Goal: Task Accomplishment & Management: Complete application form

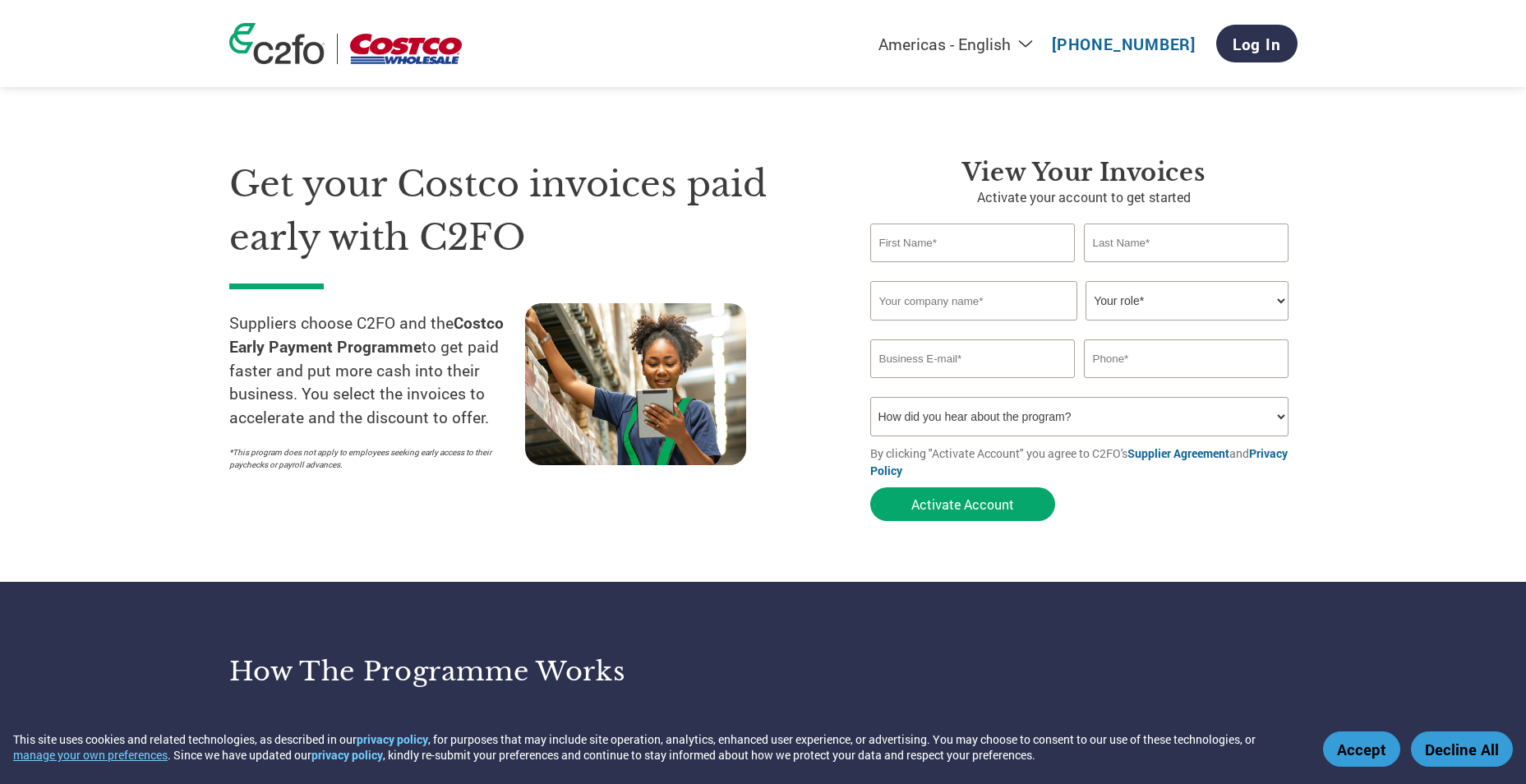
click at [1031, 42] on select "Americas - English Américas - Español Américas - Português Amériques - Français…" at bounding box center [853, 44] width 380 height 20
select select "en-AU"
click at [774, 34] on select "Americas - English Américas - Español Américas - Português Amériques - Français…" at bounding box center [853, 44] width 380 height 20
click at [904, 230] on input "text" at bounding box center [973, 243] width 205 height 39
type input "Karen"
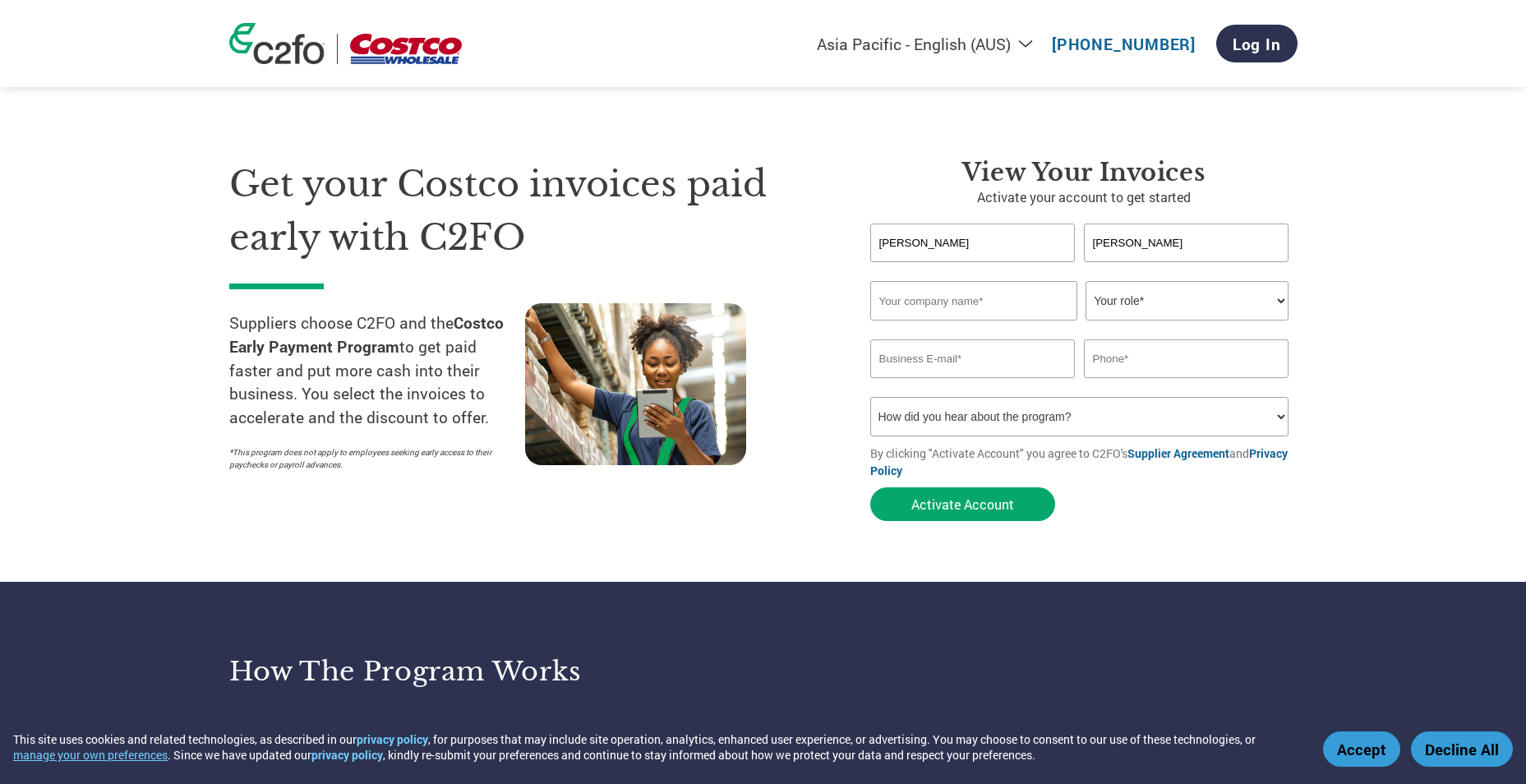
type input "Hancock"
click at [905, 295] on input "text" at bounding box center [974, 301] width 207 height 40
type input "Fleet Flyers Pty Ltd"
click at [1278, 303] on select "Your role* CFO Controller Credit Manager Finance Director Treasurer CEO Preside…" at bounding box center [1188, 301] width 203 height 40
select select "ACCOUNTS_RECEIVABLE"
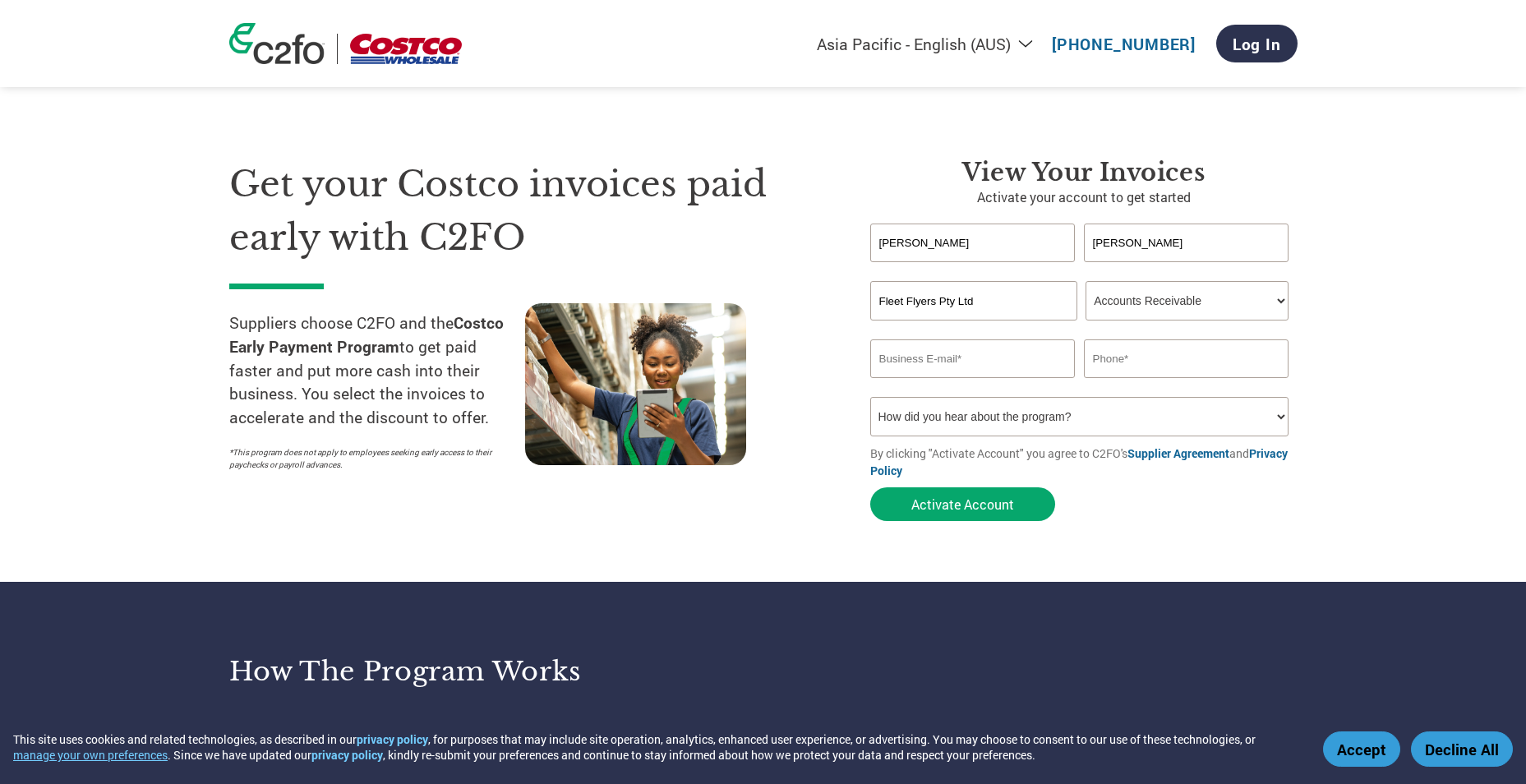
click at [1086, 281] on select "Your role* CFO Controller Credit Manager Finance Director Treasurer CEO Preside…" at bounding box center [1188, 301] width 203 height 40
click at [919, 363] on input "email" at bounding box center [973, 359] width 205 height 39
type input "remittance@ancdelivers.com.au"
click at [1168, 346] on input "text" at bounding box center [1187, 359] width 205 height 39
type input "0"
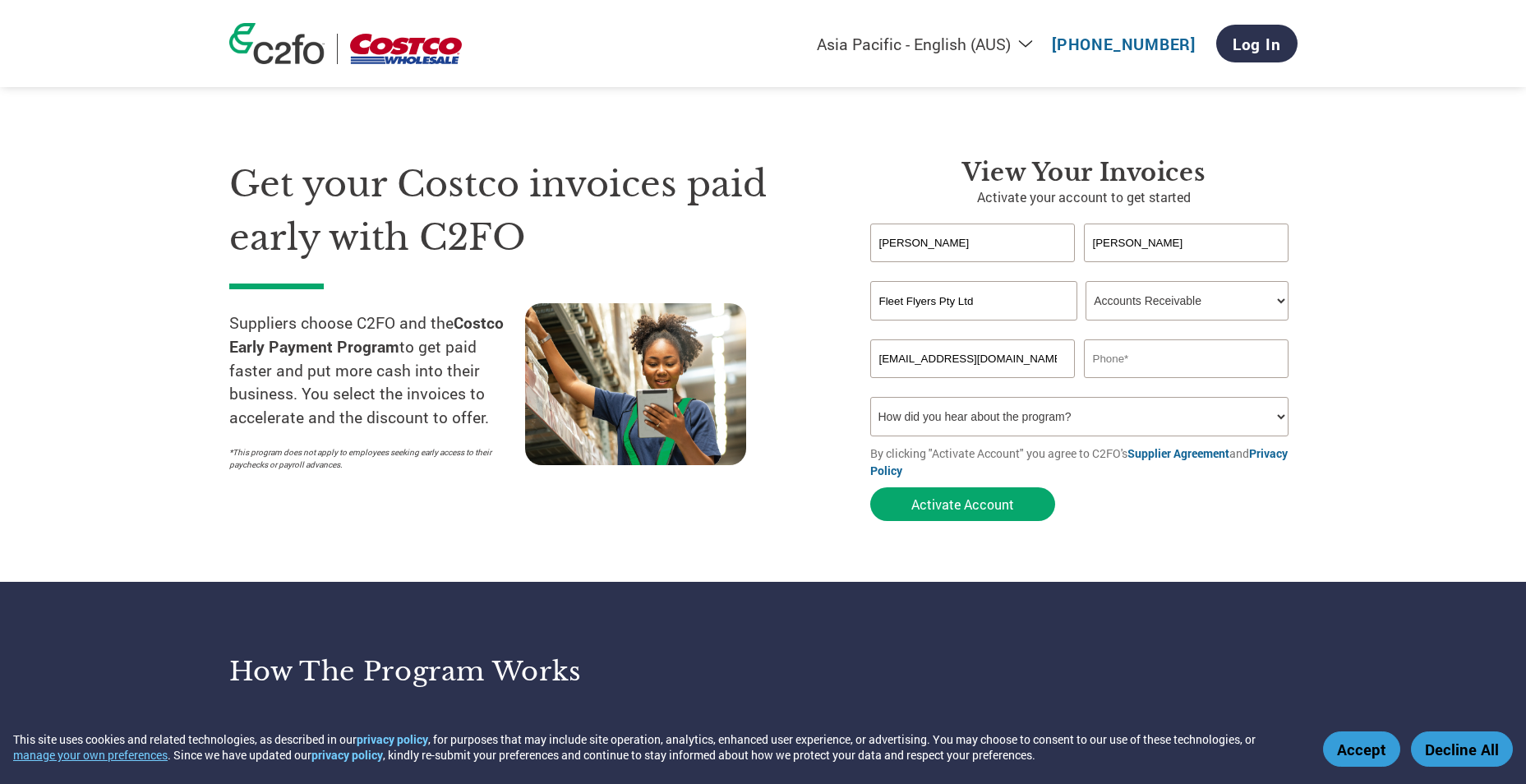
click at [1142, 410] on select "How did you hear about the program? Received a letter Email Social Media Online…" at bounding box center [1079, 416] width 419 height 40
select select "Email"
click at [870, 396] on select "How did you hear about the program? Received a letter Email Social Media Online…" at bounding box center [1079, 416] width 419 height 40
click at [965, 503] on button "Activate Account" at bounding box center [962, 504] width 185 height 34
click at [1130, 371] on input "text" at bounding box center [1187, 359] width 205 height 39
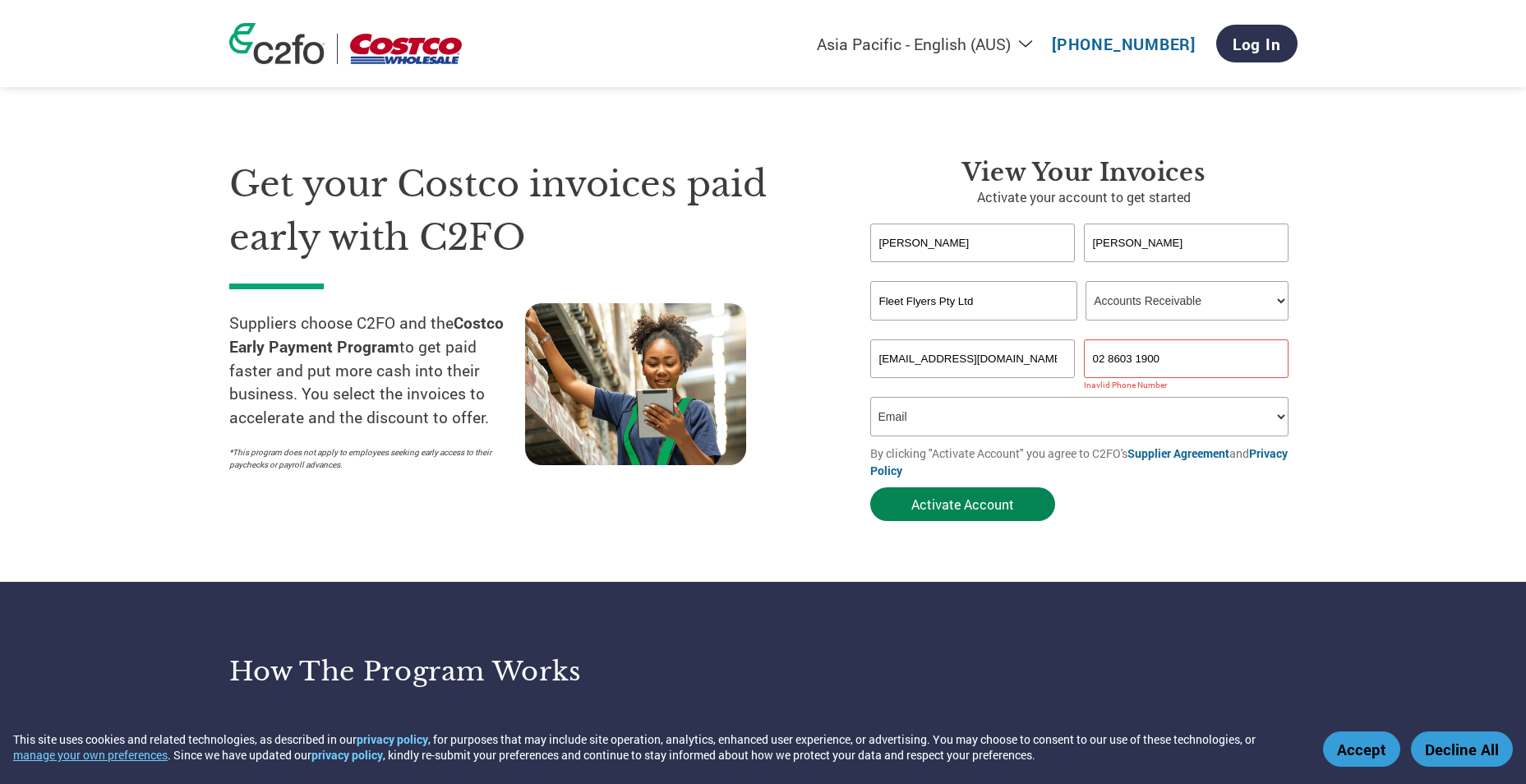
click at [977, 508] on button "Activate Account" at bounding box center [962, 504] width 185 height 34
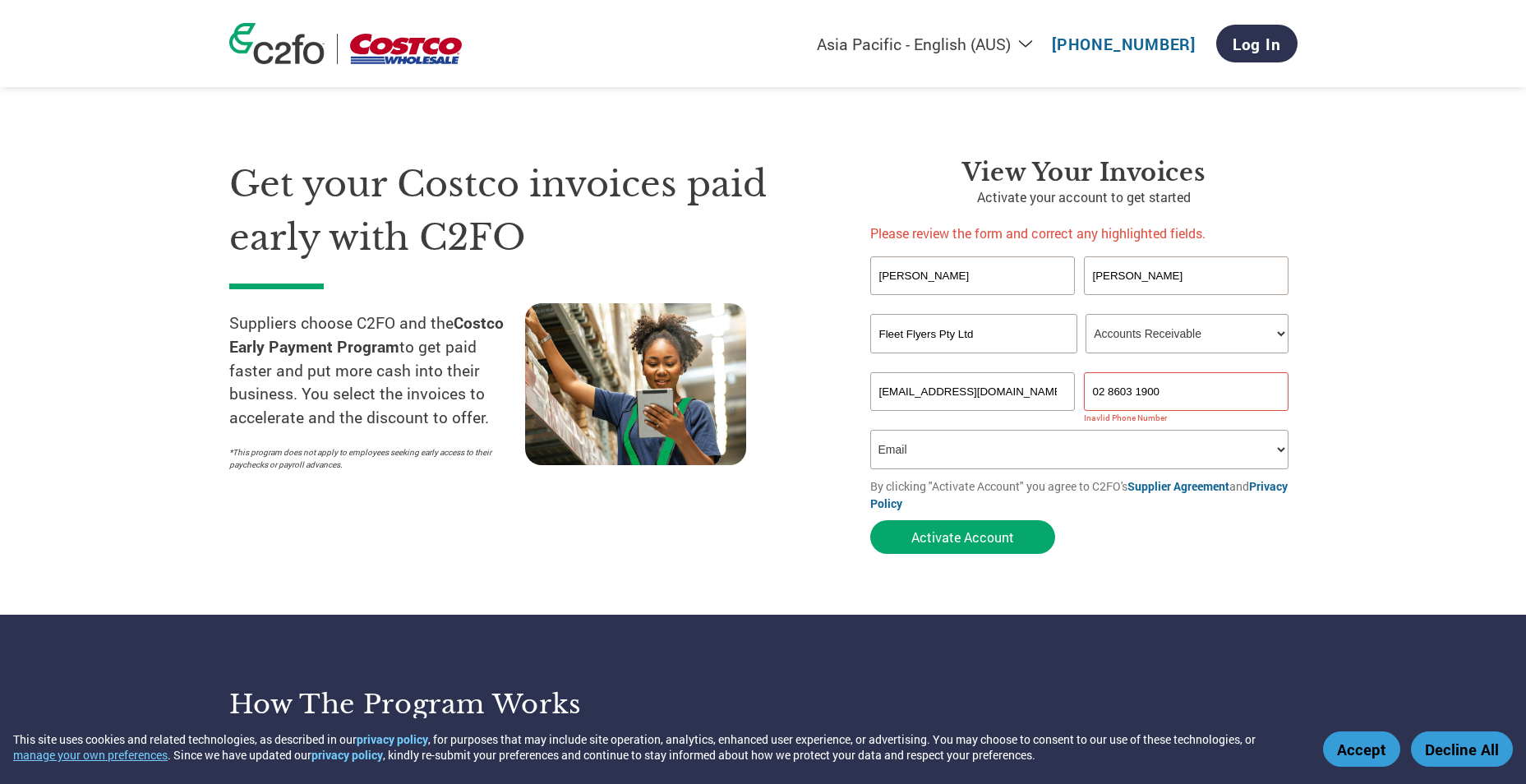
drag, startPoint x: 1171, startPoint y: 390, endPoint x: 1031, endPoint y: 402, distance: 140.5
click at [1031, 402] on div "remittance@ancdelivers.com.au 02 8603 1900" at bounding box center [1084, 392] width 427 height 39
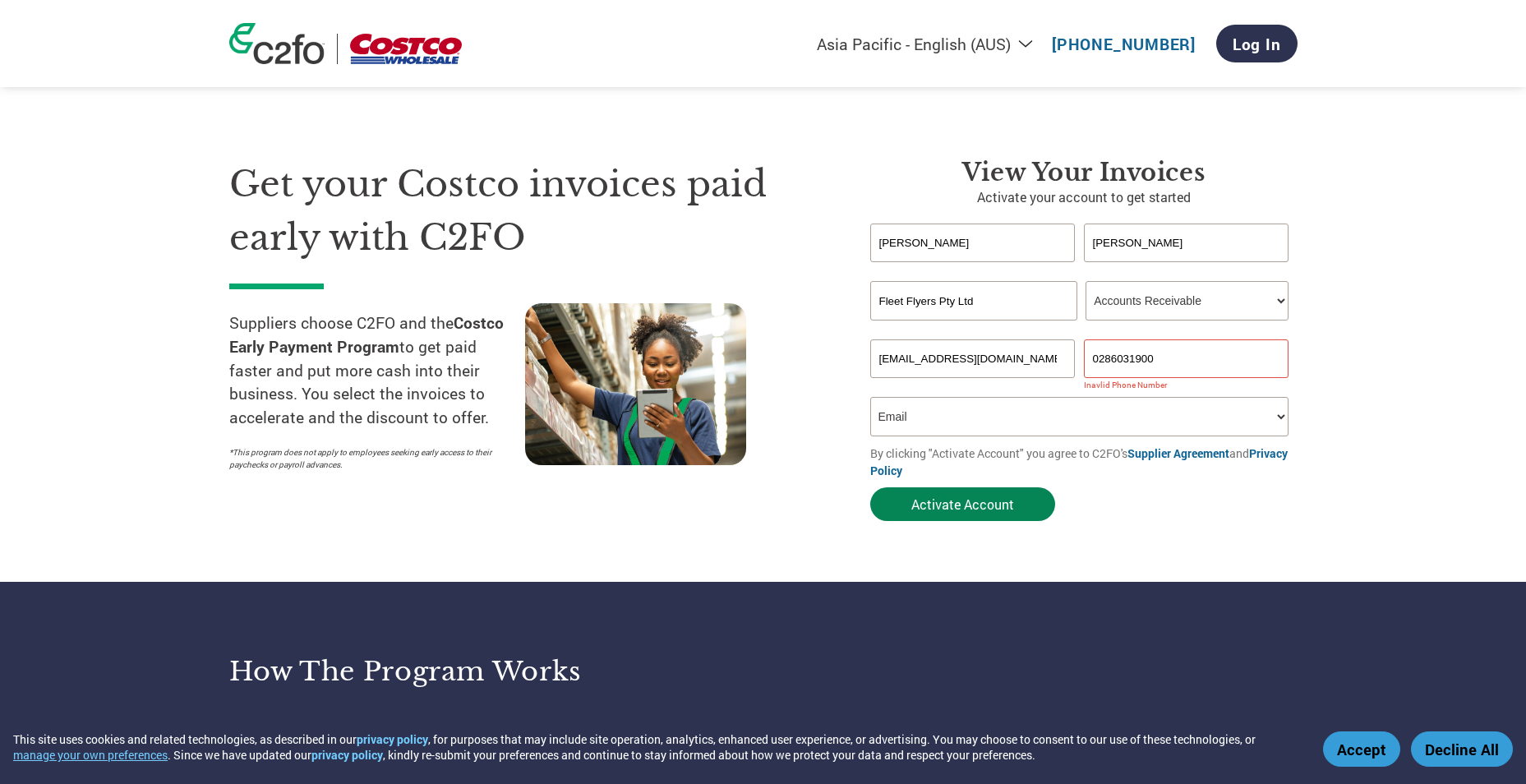
type input "0286031900"
click at [986, 506] on button "Activate Account" at bounding box center [962, 504] width 185 height 34
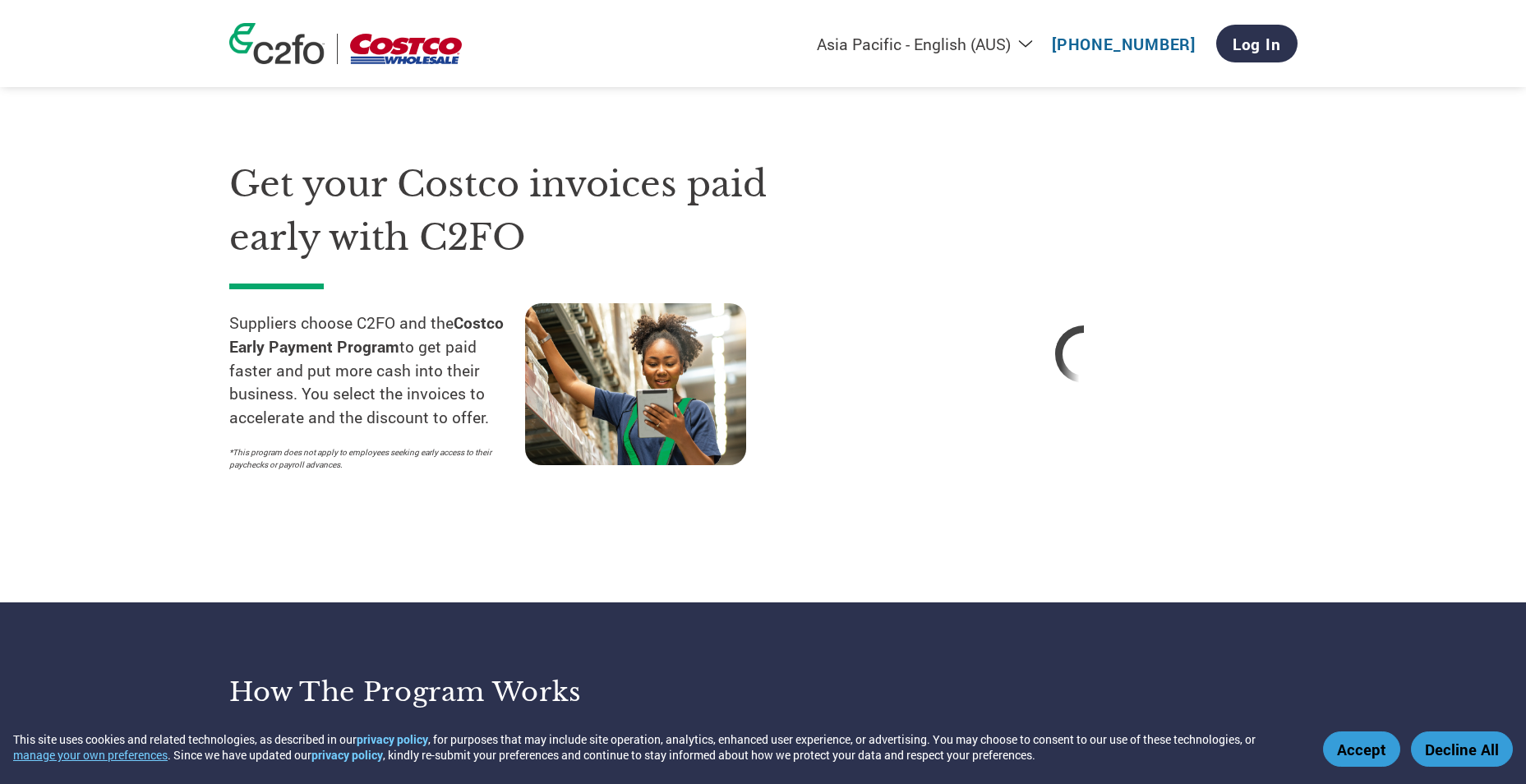
select select "en-AU"
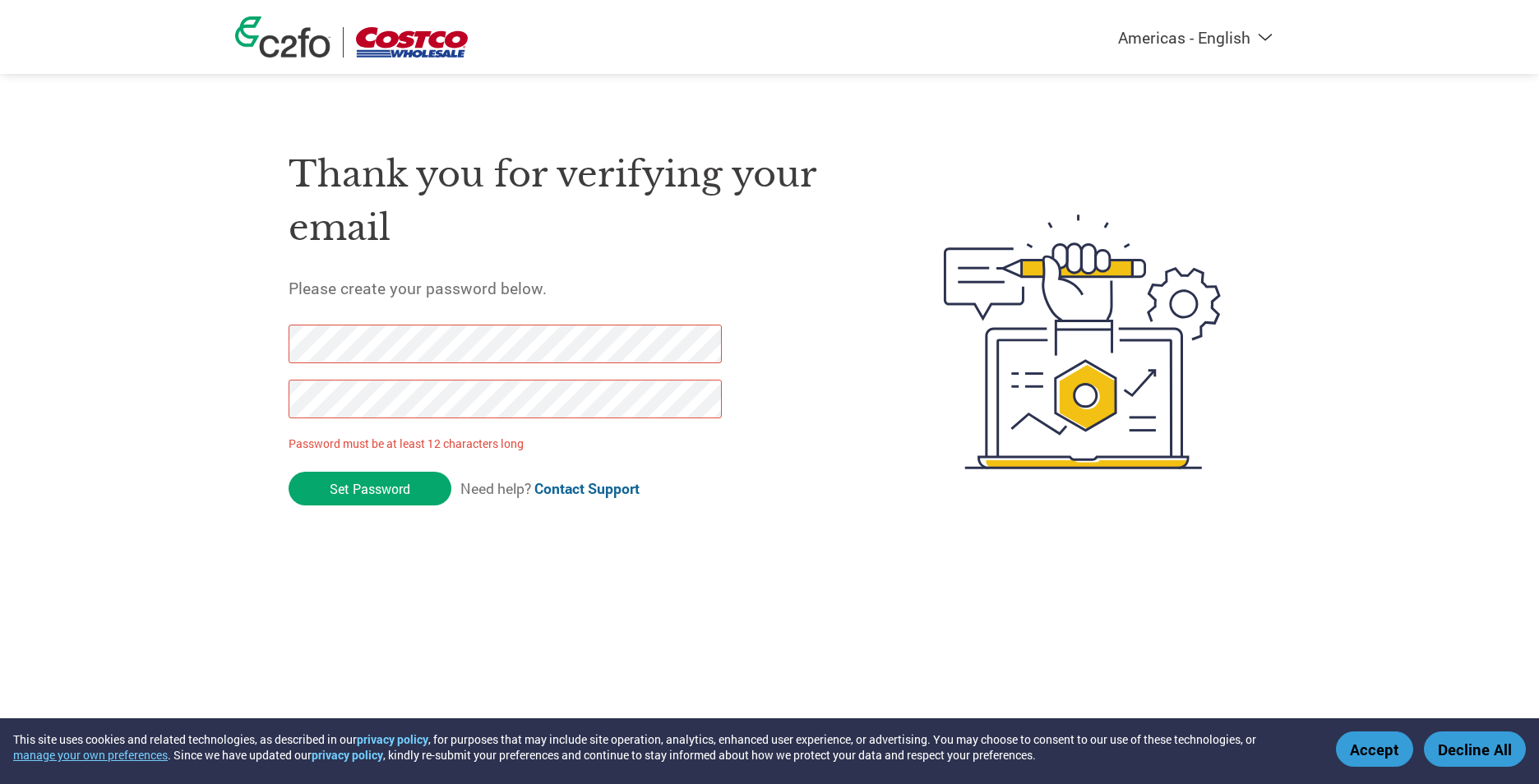
click at [259, 354] on div "Thank you for verifying your email Please create your password below. Password …" at bounding box center [769, 341] width 1069 height 435
click at [218, 416] on div "Americas - English Américas - Español Américas - Português Amériques - Français…" at bounding box center [769, 276] width 1539 height 552
click at [370, 489] on input "Set Password" at bounding box center [370, 488] width 163 height 34
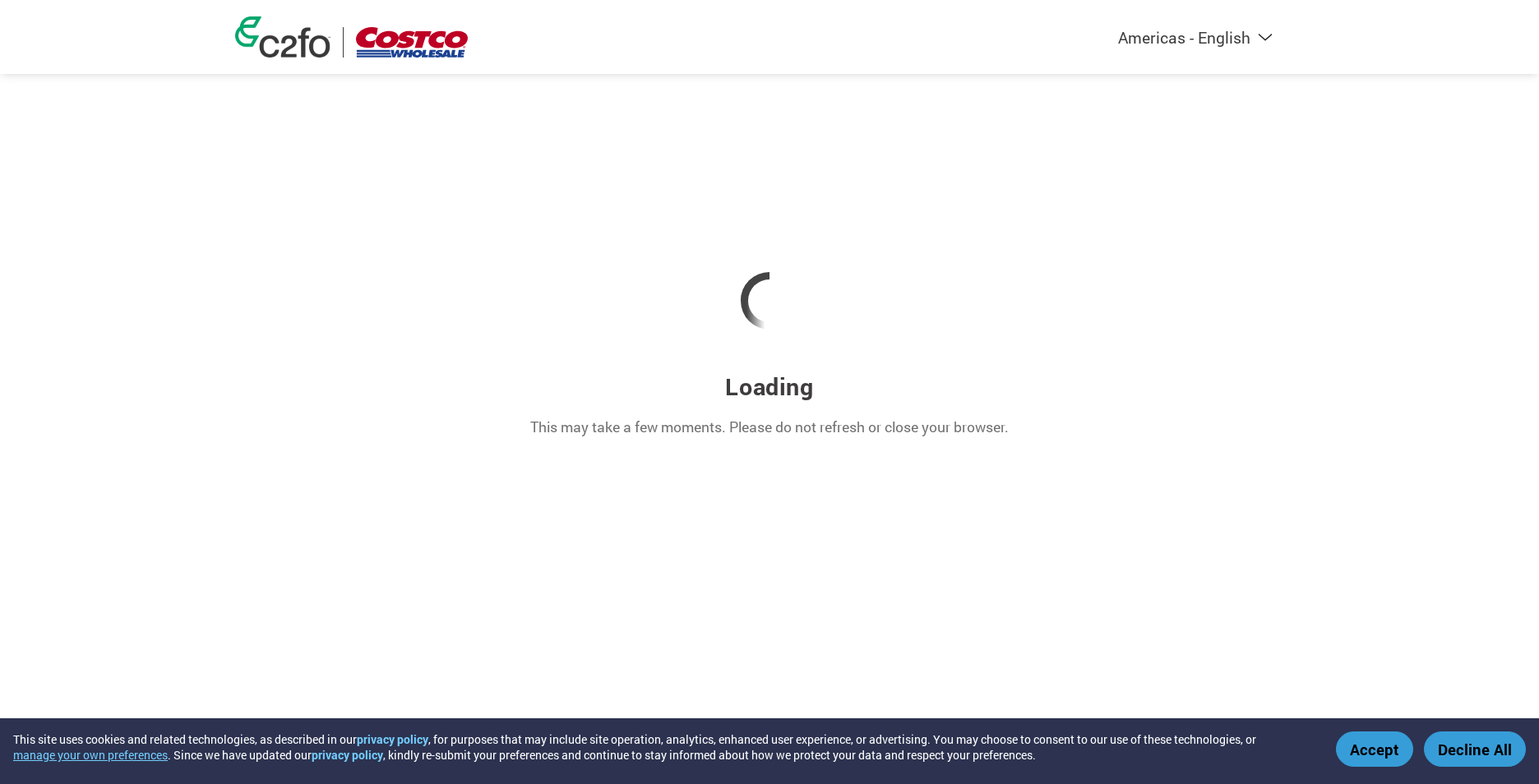
click at [1375, 740] on button "Accept" at bounding box center [1375, 748] width 77 height 36
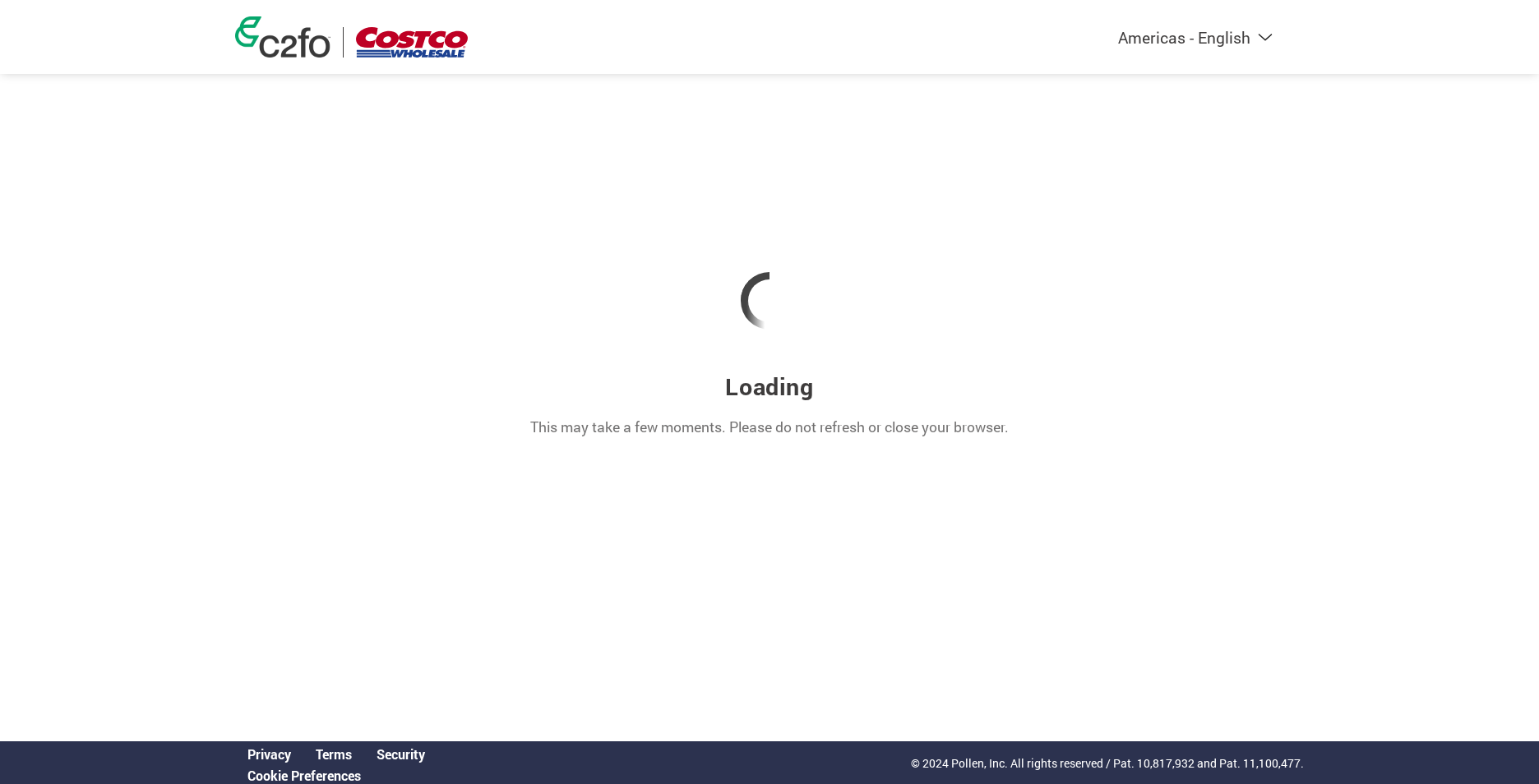
click at [1263, 37] on select "Americas - English Américas - Español Américas - Português Amériques - Français…" at bounding box center [1092, 37] width 380 height 20
select select "en-AU"
click at [1009, 27] on select "Americas - English Américas - Español Américas - Português Amériques - Français…" at bounding box center [1092, 37] width 380 height 20
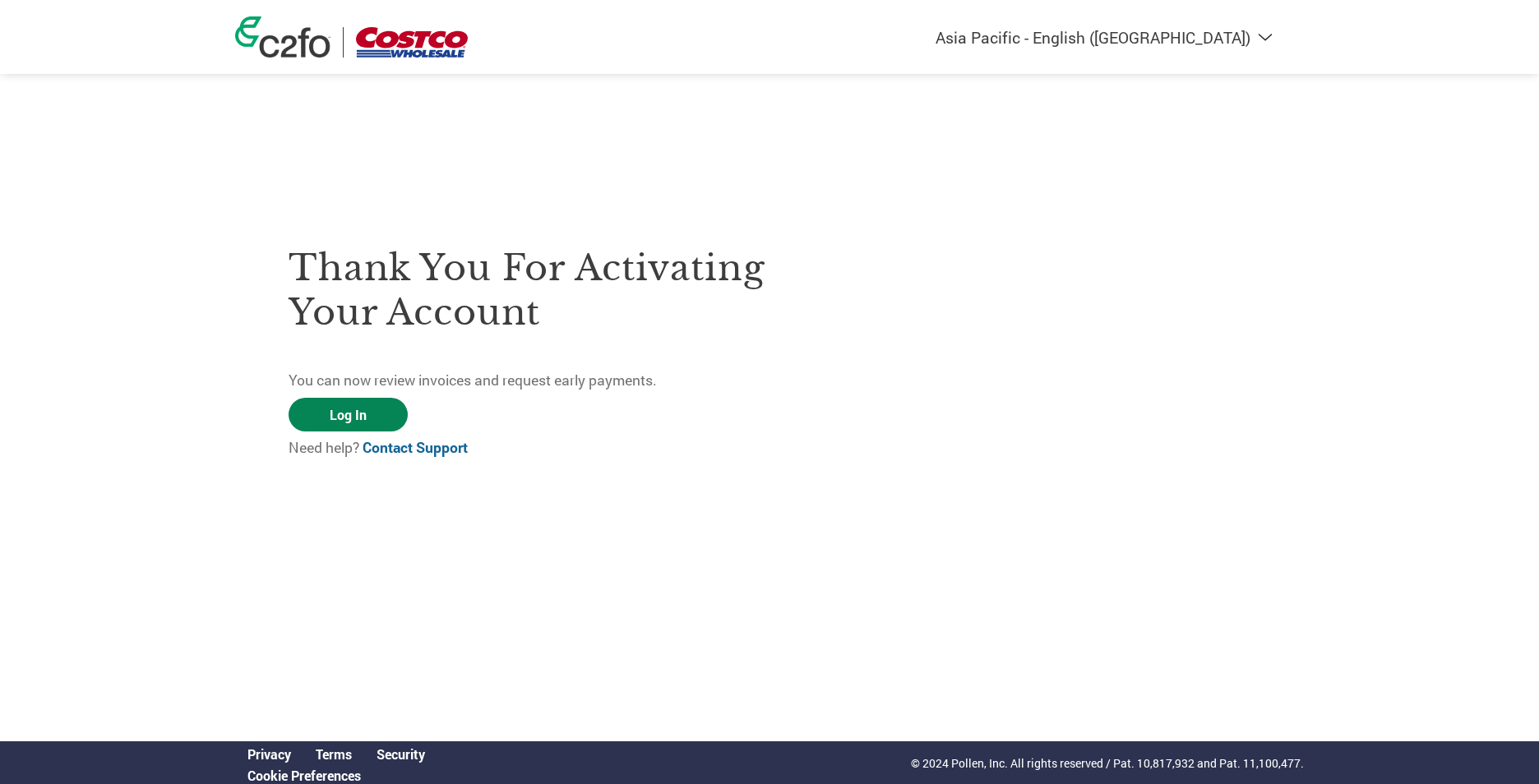
click at [361, 409] on link "Log In" at bounding box center [347, 414] width 119 height 34
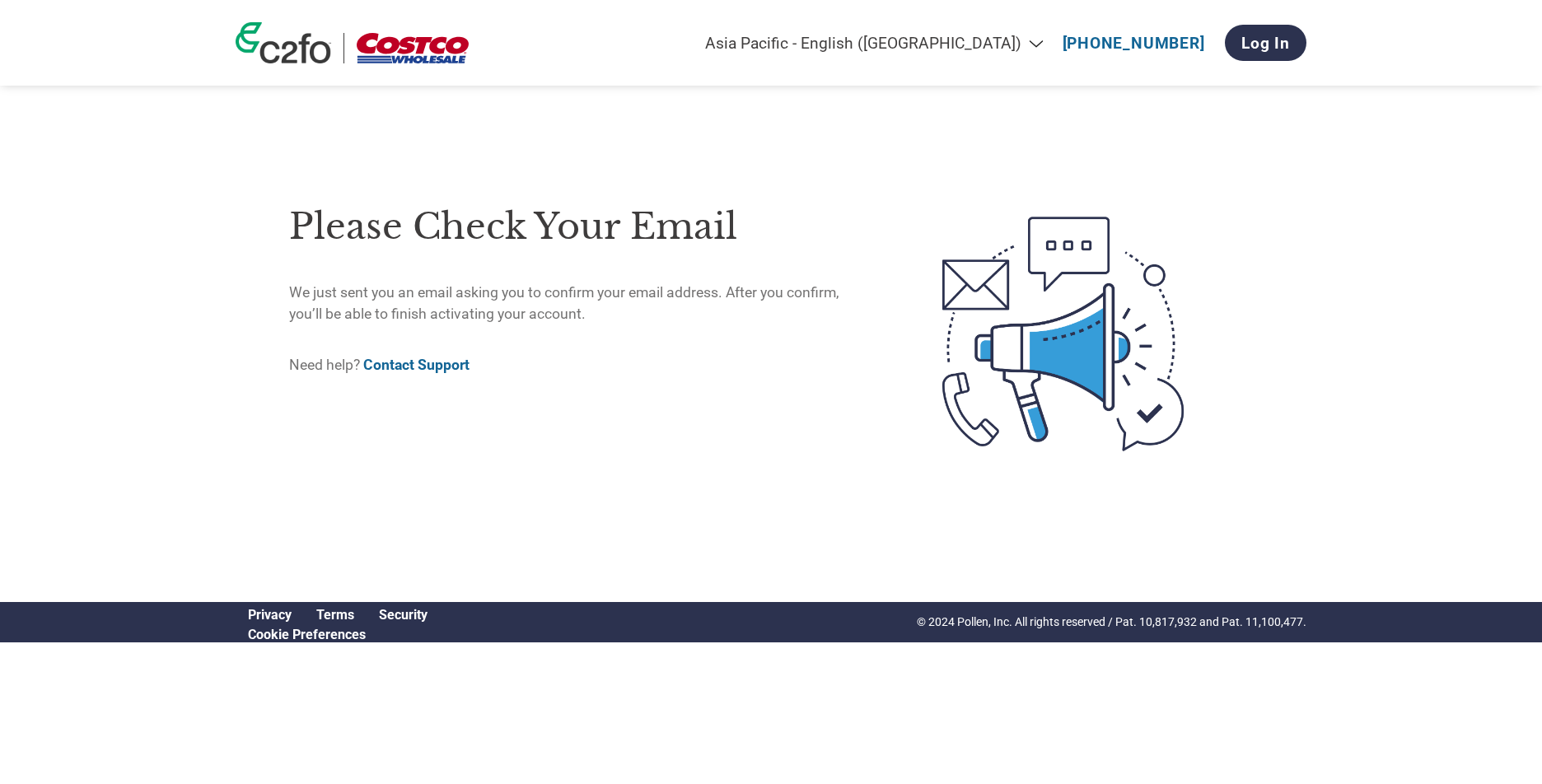
select select "en-AU"
